Goal: Task Accomplishment & Management: Use online tool/utility

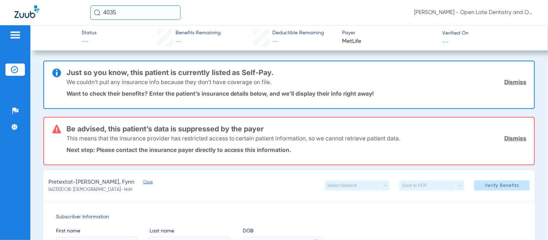
click at [508, 137] on link "Dismiss" at bounding box center [516, 138] width 22 height 7
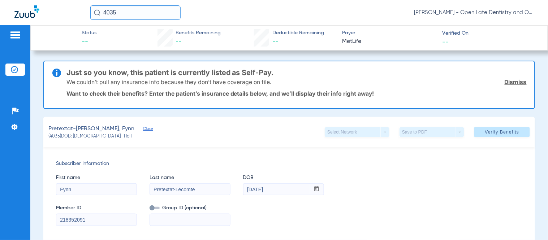
click at [515, 83] on link "Dismiss" at bounding box center [516, 81] width 22 height 7
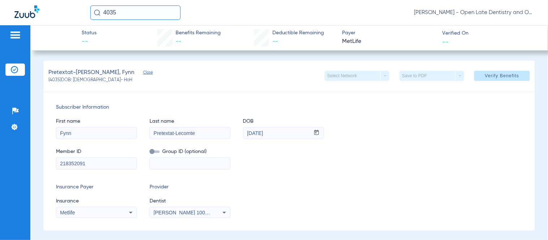
drag, startPoint x: 141, startPoint y: 8, endPoint x: 58, endPoint y: 11, distance: 83.2
click at [69, 9] on div "4035 [PERSON_NAME] - Open Late Dentistry and Orthodontics" at bounding box center [274, 12] width 548 height 25
click at [133, 8] on input "4035" at bounding box center [135, 12] width 90 height 14
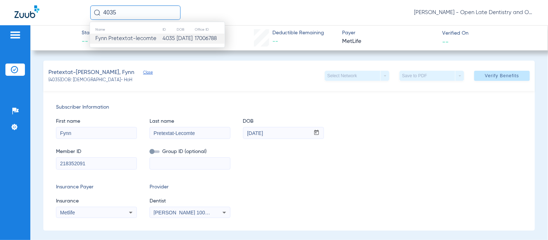
click at [132, 12] on input "4035" at bounding box center [135, 12] width 90 height 14
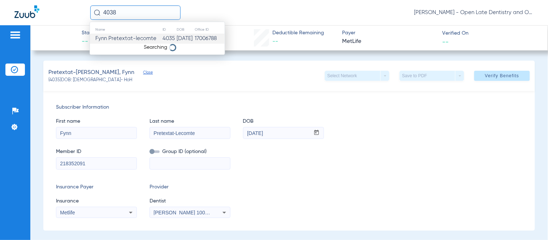
type input "4038"
click at [132, 12] on input "4038" at bounding box center [135, 12] width 90 height 14
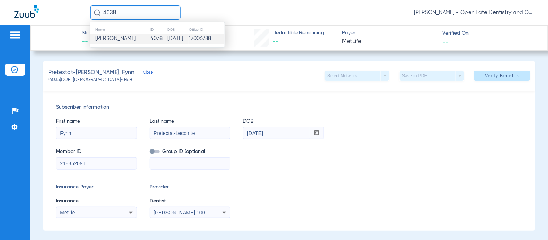
click at [121, 37] on span "[PERSON_NAME]" at bounding box center [115, 38] width 40 height 5
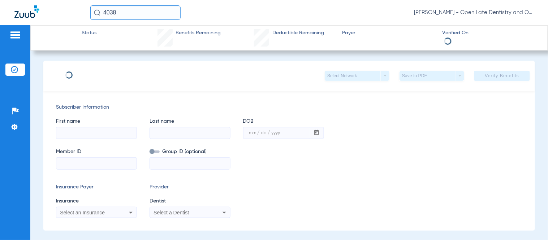
type input "[PERSON_NAME]"
type input "[DATE]"
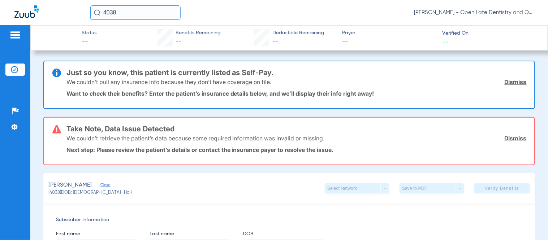
click at [509, 80] on link "Dismiss" at bounding box center [516, 81] width 22 height 7
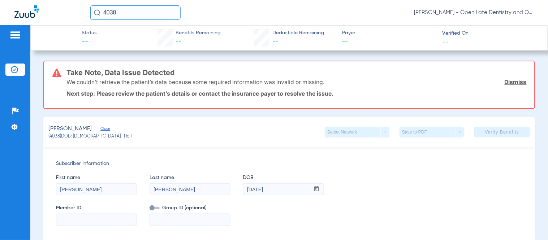
click at [512, 83] on link "Dismiss" at bounding box center [516, 81] width 22 height 7
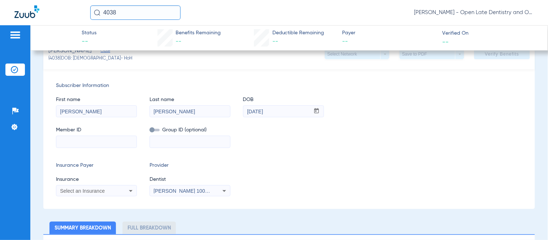
scroll to position [40, 0]
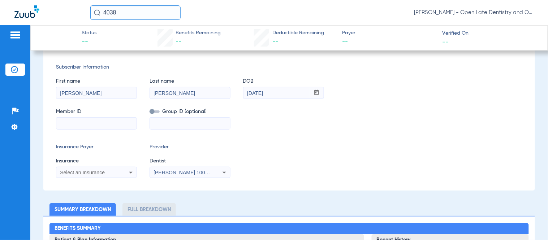
click at [81, 123] on input at bounding box center [96, 124] width 80 height 12
type input "900955300"
click at [126, 175] on icon at bounding box center [130, 172] width 9 height 9
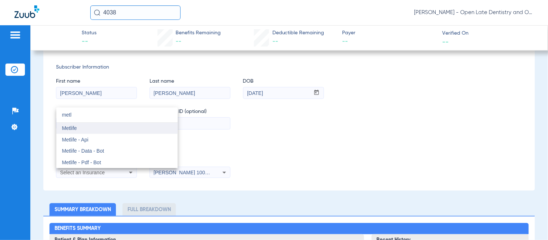
type input "metl"
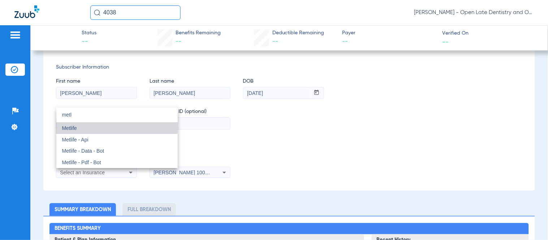
click at [87, 124] on mat-option "Metlife" at bounding box center [116, 129] width 121 height 12
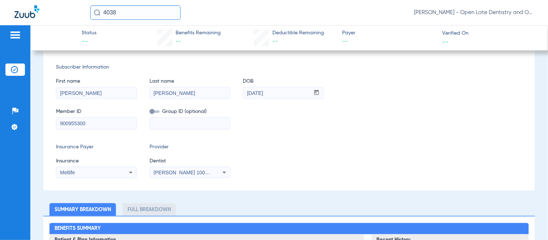
scroll to position [0, 0]
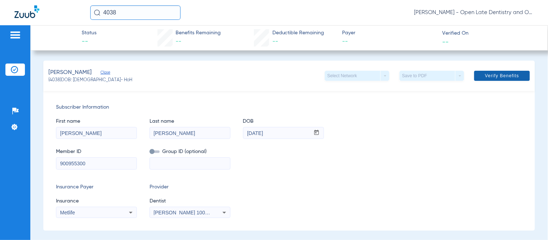
click at [490, 76] on span "Verify Benefits" at bounding box center [502, 76] width 34 height 6
